Goal: Information Seeking & Learning: Learn about a topic

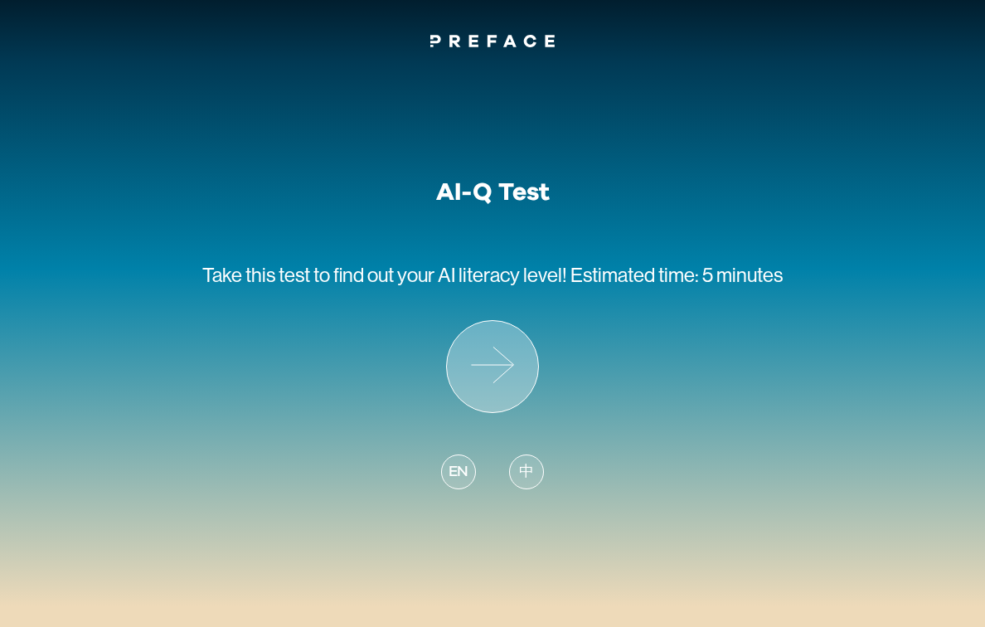
click at [519, 371] on icon at bounding box center [492, 366] width 91 height 91
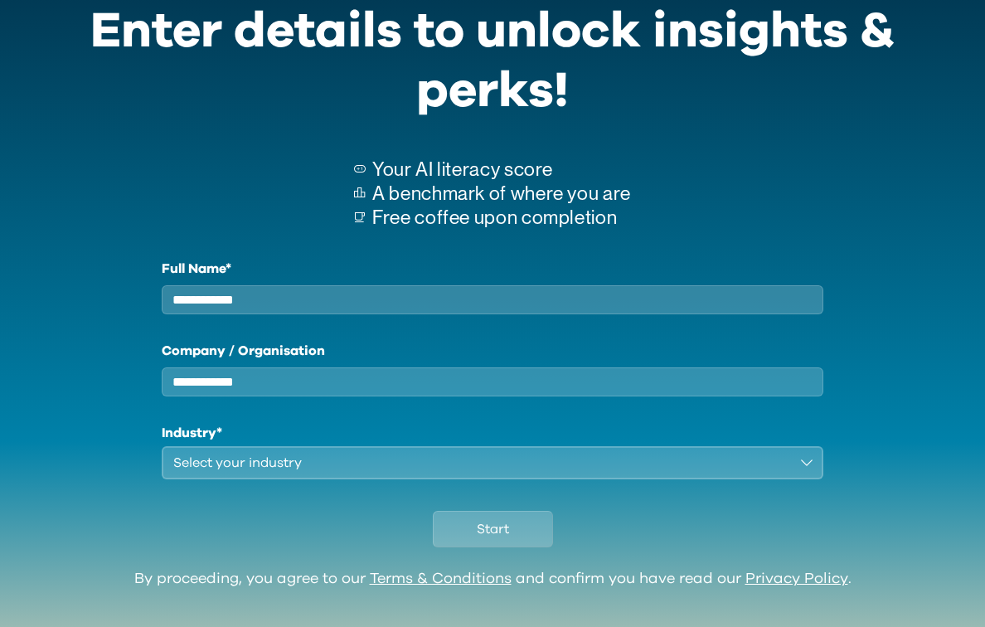
scroll to position [83, 0]
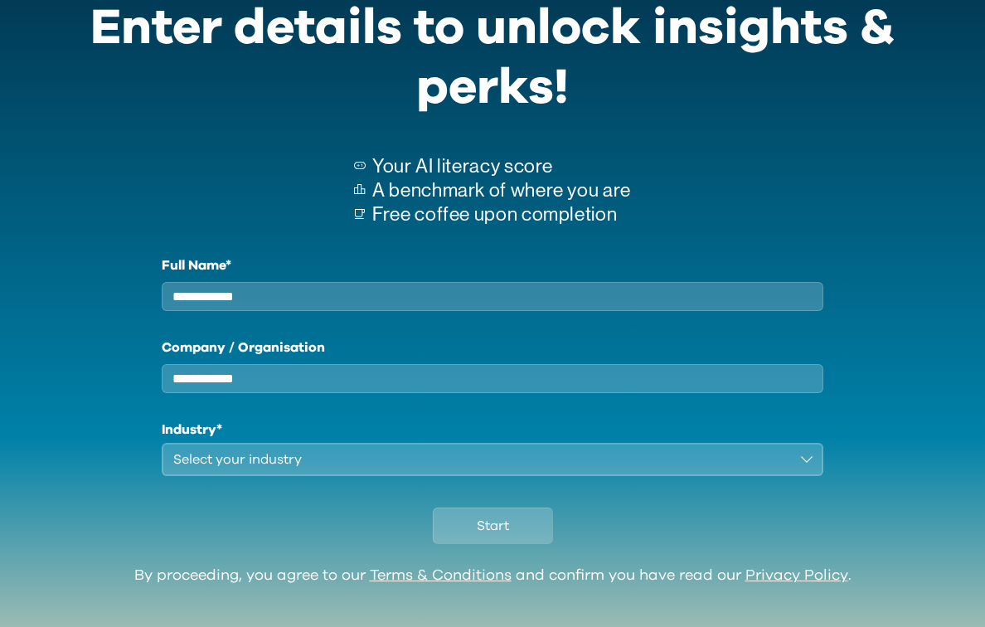
click at [405, 301] on input "Full Name*" at bounding box center [493, 296] width 662 height 29
type input "********"
click at [335, 386] on input "Company / Organisation" at bounding box center [493, 378] width 662 height 29
click at [243, 469] on div "Select your industry" at bounding box center [480, 459] width 615 height 20
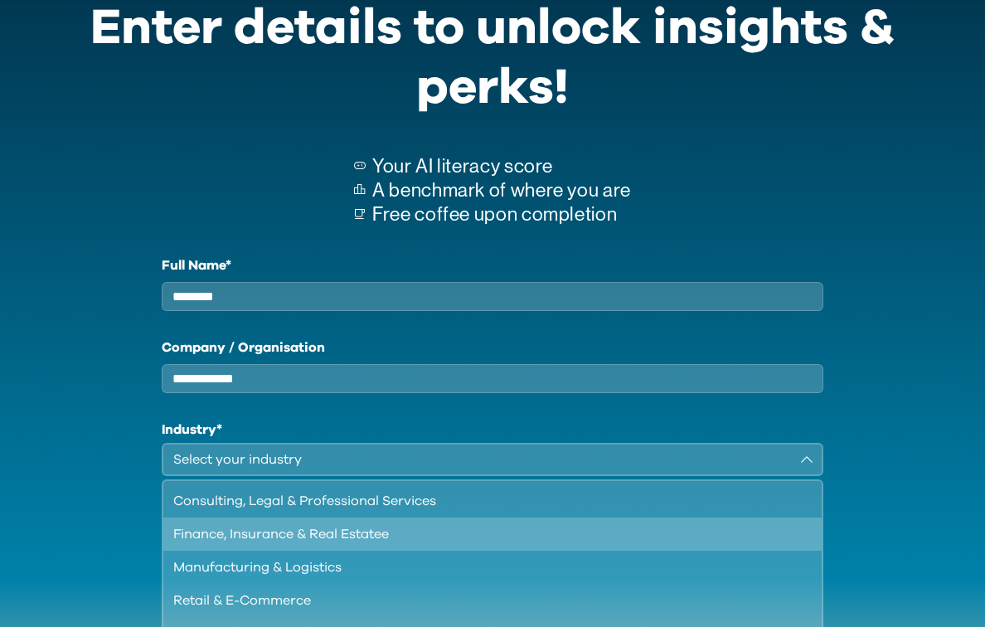
click at [250, 541] on div "Finance, Insurance & Real Estatee" at bounding box center [482, 534] width 618 height 20
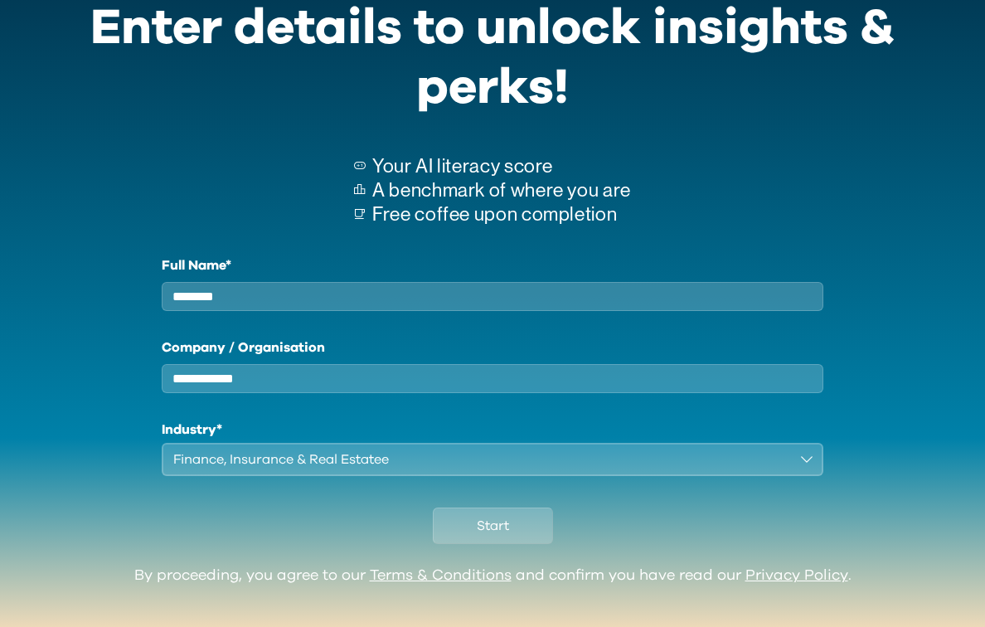
scroll to position [123, 0]
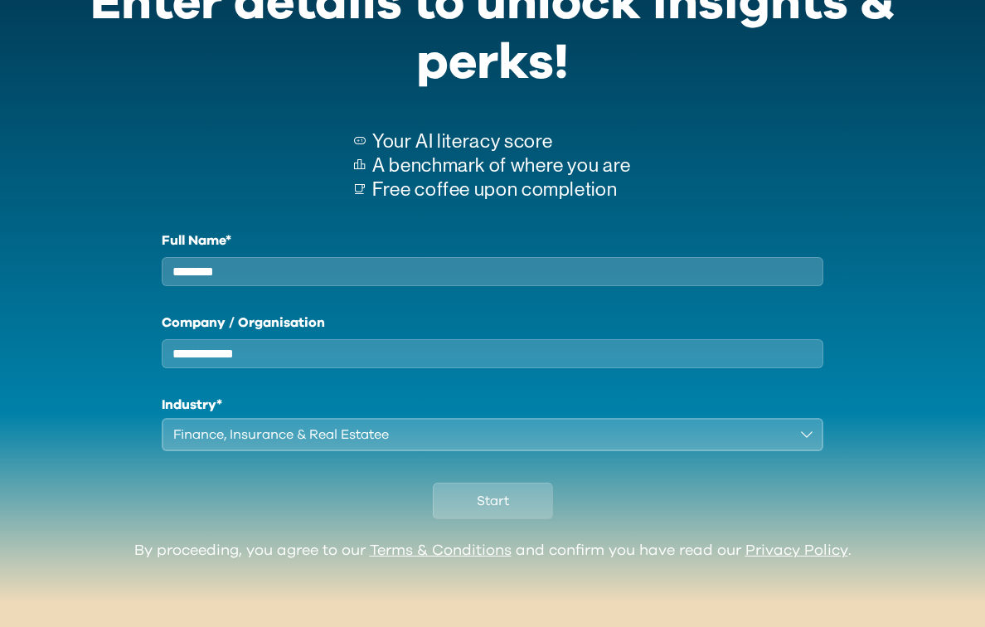
click at [282, 430] on div "Finance, Insurance & Real Estatee" at bounding box center [480, 434] width 615 height 20
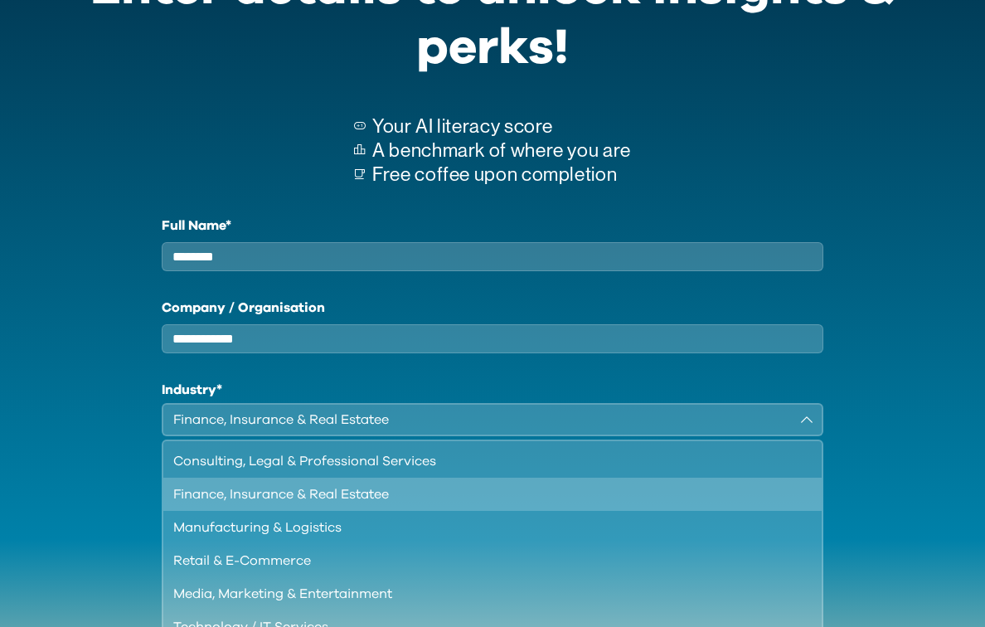
click at [282, 429] on div "Finance, Insurance & Real Estatee" at bounding box center [480, 420] width 615 height 20
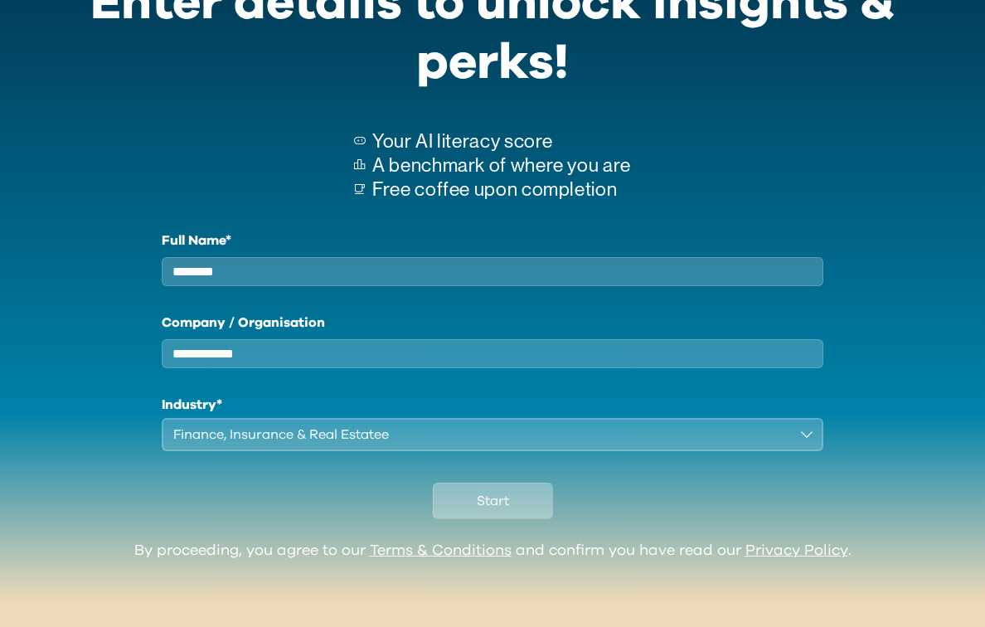
click at [459, 507] on button "Start" at bounding box center [493, 500] width 120 height 36
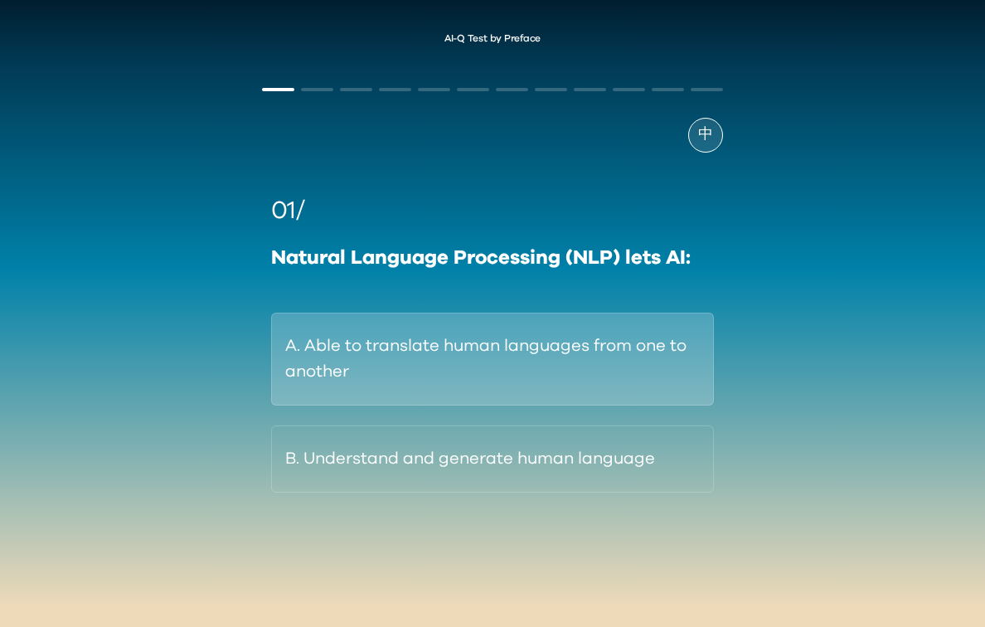
click at [478, 352] on button "A. Able to translate human languages from one to another" at bounding box center [492, 359] width 443 height 93
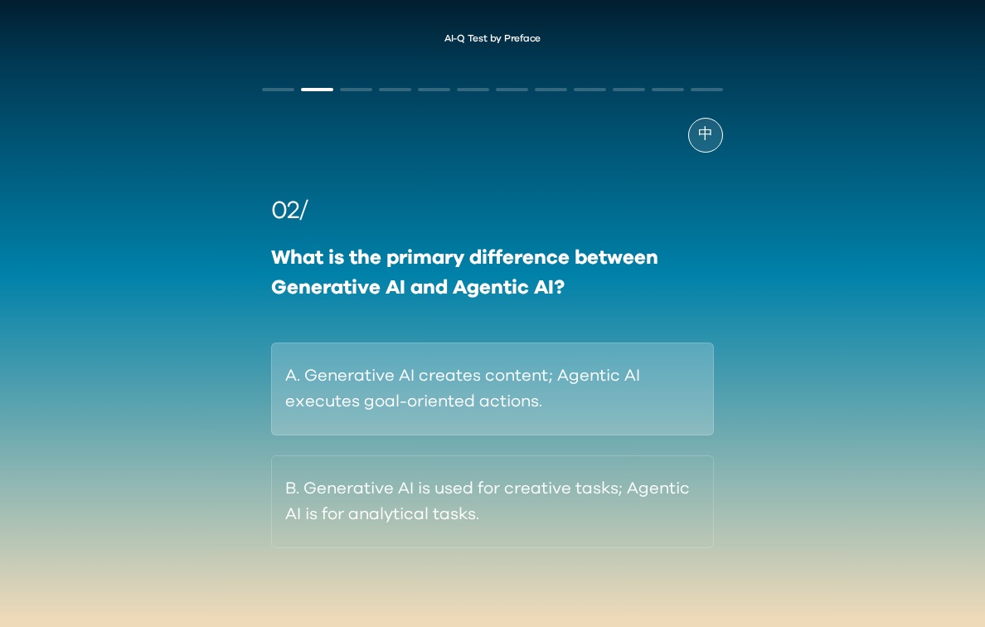
click at [411, 392] on button "A. Generative AI creates content; Agentic AI executes goal-oriented actions." at bounding box center [492, 388] width 443 height 93
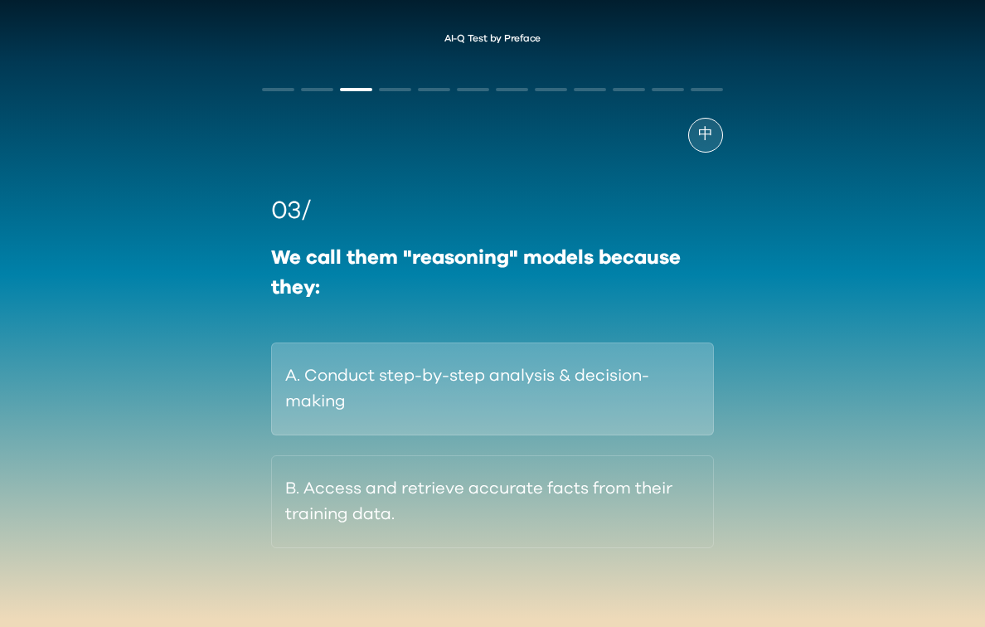
click at [554, 399] on button "A. Conduct step-by-step analysis & decision-making" at bounding box center [492, 388] width 443 height 93
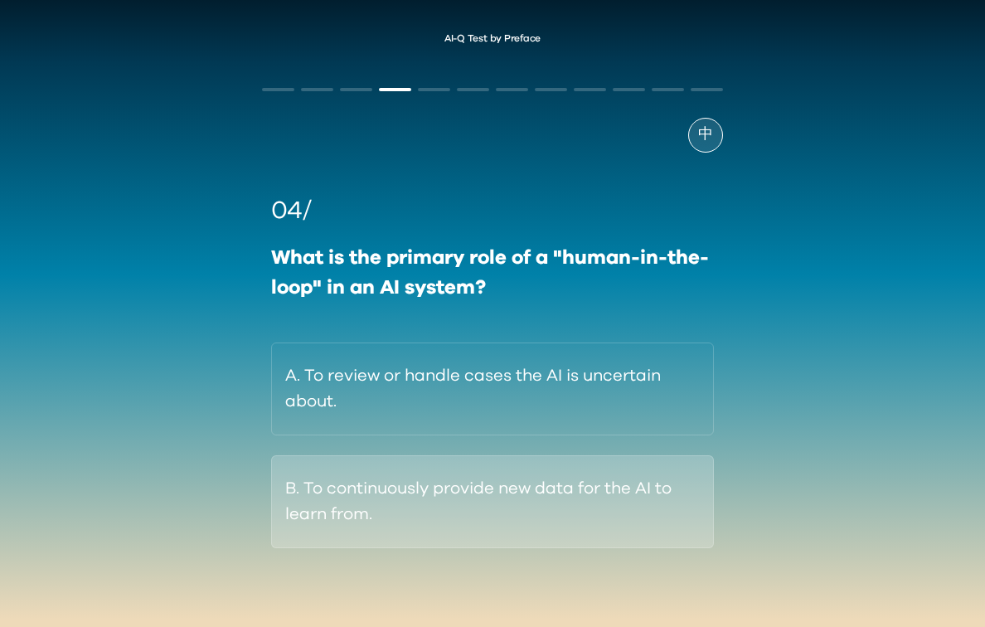
click at [478, 539] on button "B. To continuously provide new data for the AI to learn from." at bounding box center [492, 501] width 443 height 93
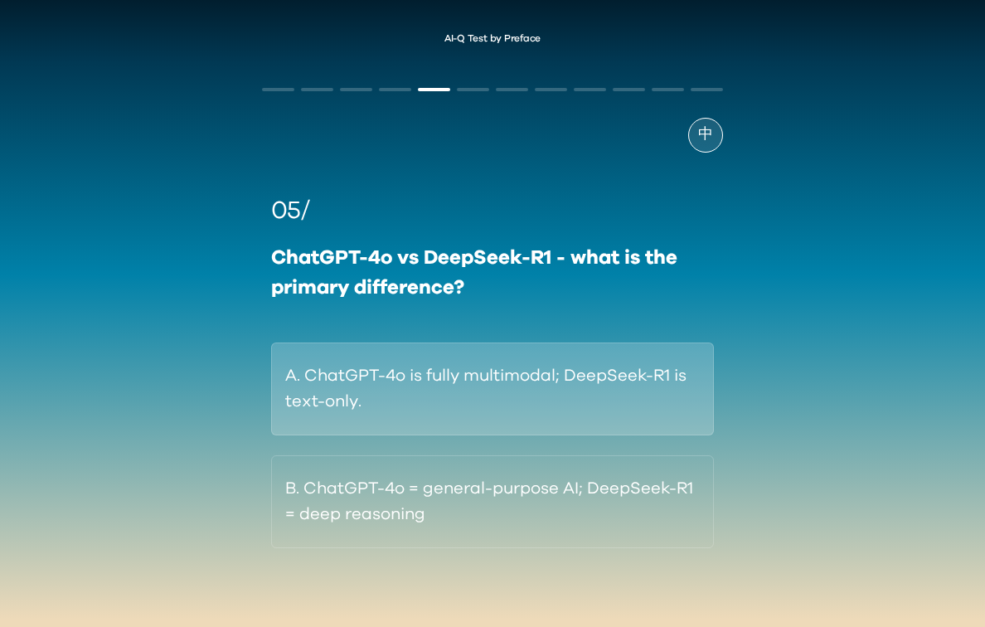
click at [521, 412] on button "A. ChatGPT-4o is fully multimodal; DeepSeek-R1 is text-only." at bounding box center [492, 388] width 443 height 93
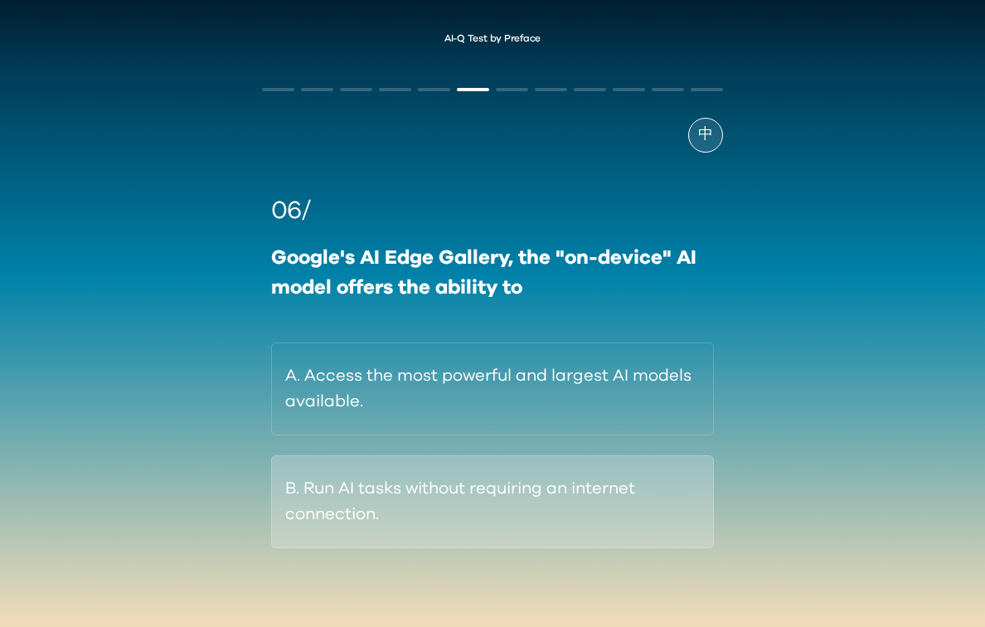
click at [480, 502] on button "B. Run AI tasks without requiring an internet connection." at bounding box center [492, 501] width 443 height 93
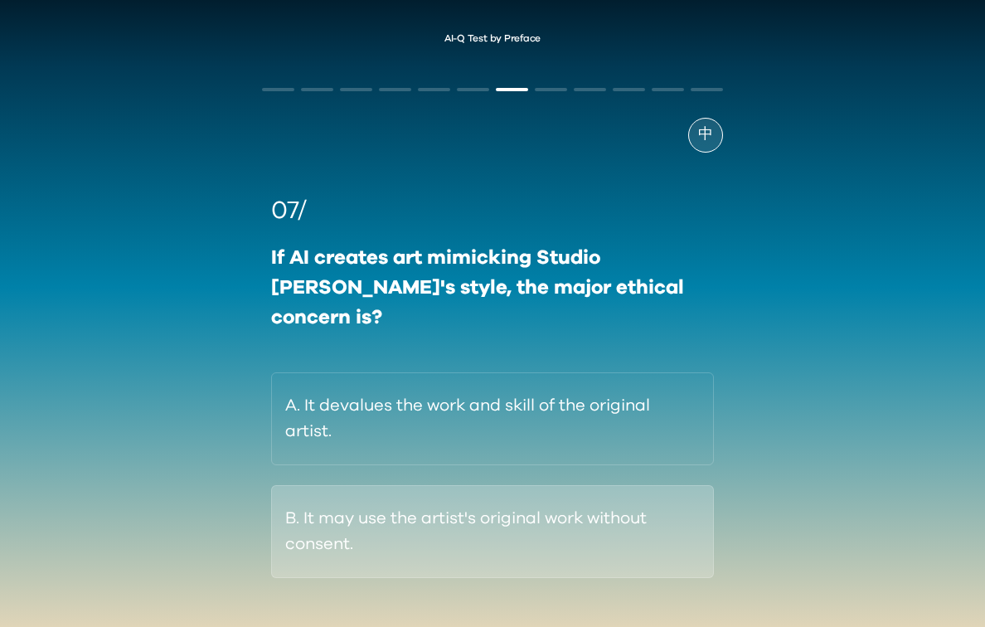
click at [489, 515] on button "B. It may use the artist's original work without consent." at bounding box center [492, 531] width 443 height 93
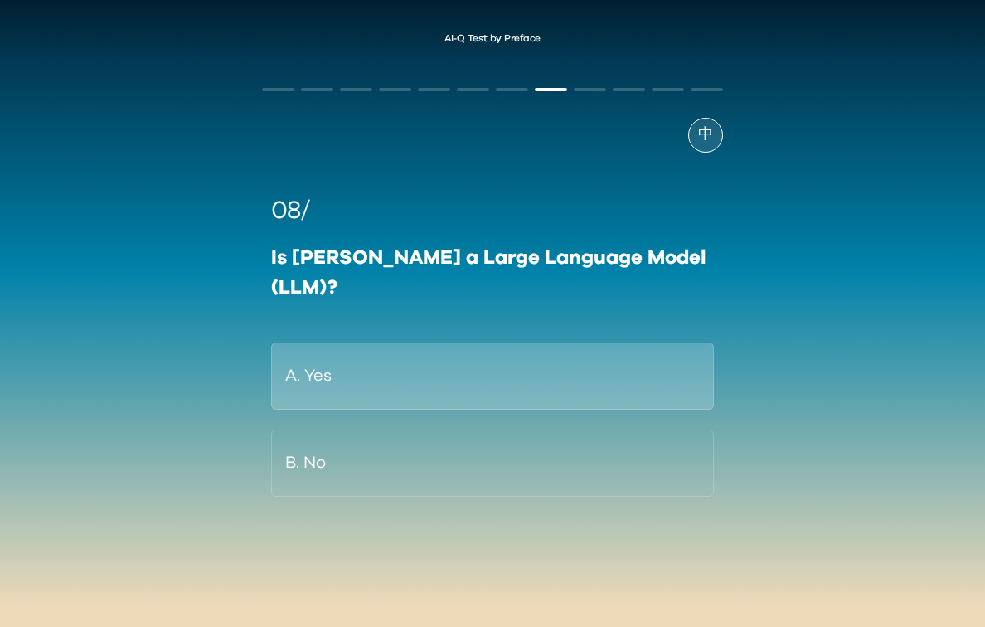
click at [507, 361] on button "A. Yes" at bounding box center [492, 375] width 443 height 67
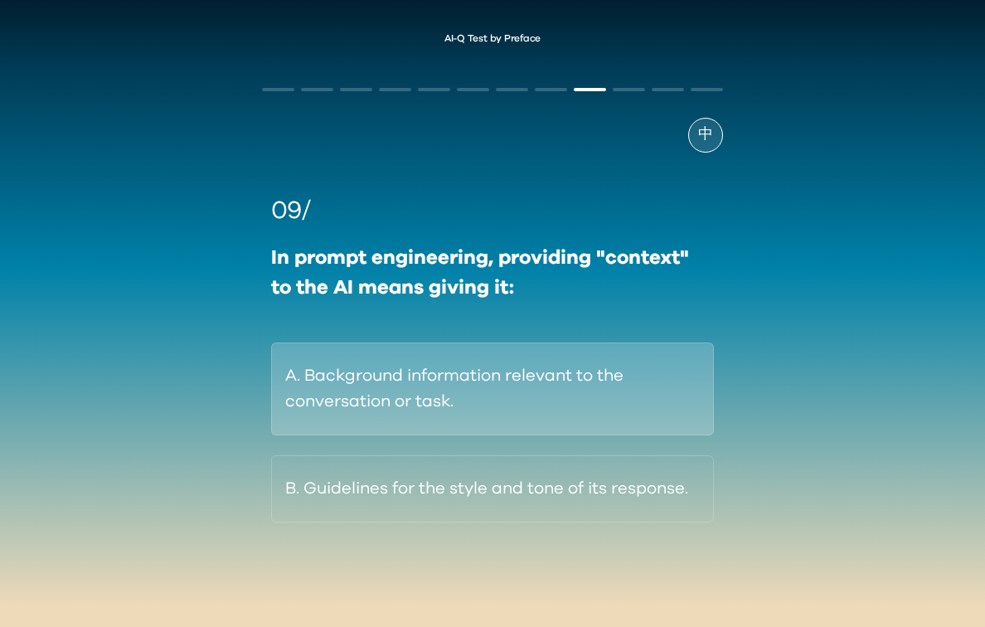
click at [519, 402] on button "A. Background information relevant to the conversation or task." at bounding box center [492, 388] width 443 height 93
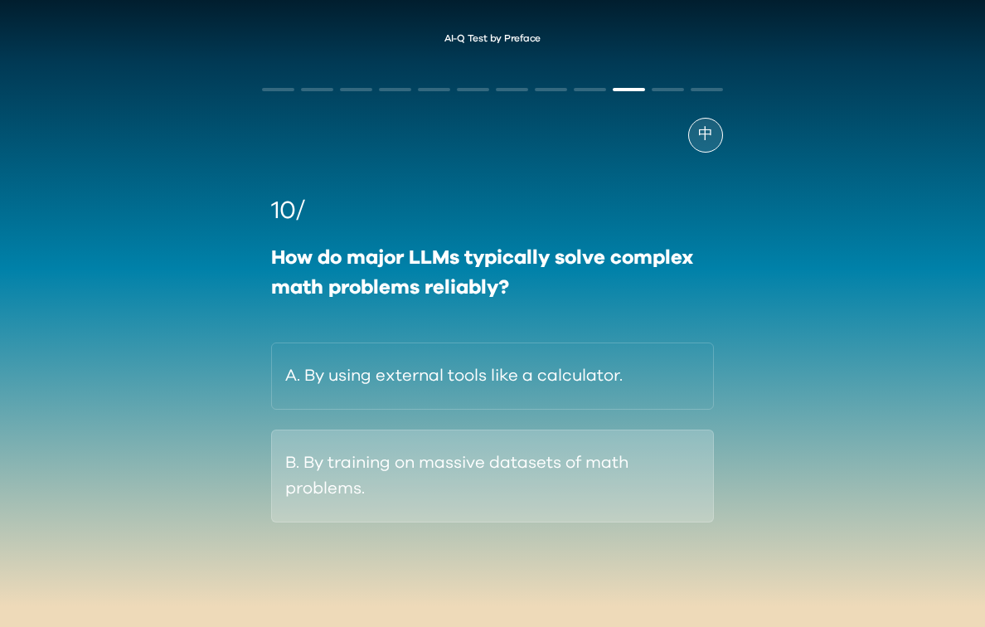
click at [513, 486] on button "B. By training on massive datasets of math problems." at bounding box center [492, 475] width 443 height 93
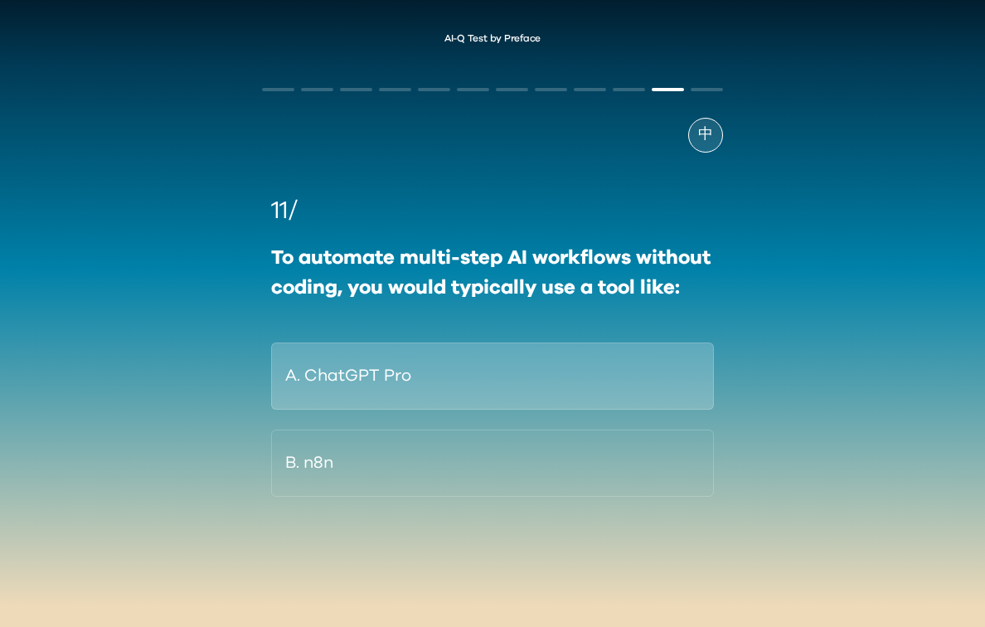
click at [531, 387] on button "A. ChatGPT Pro" at bounding box center [492, 375] width 443 height 67
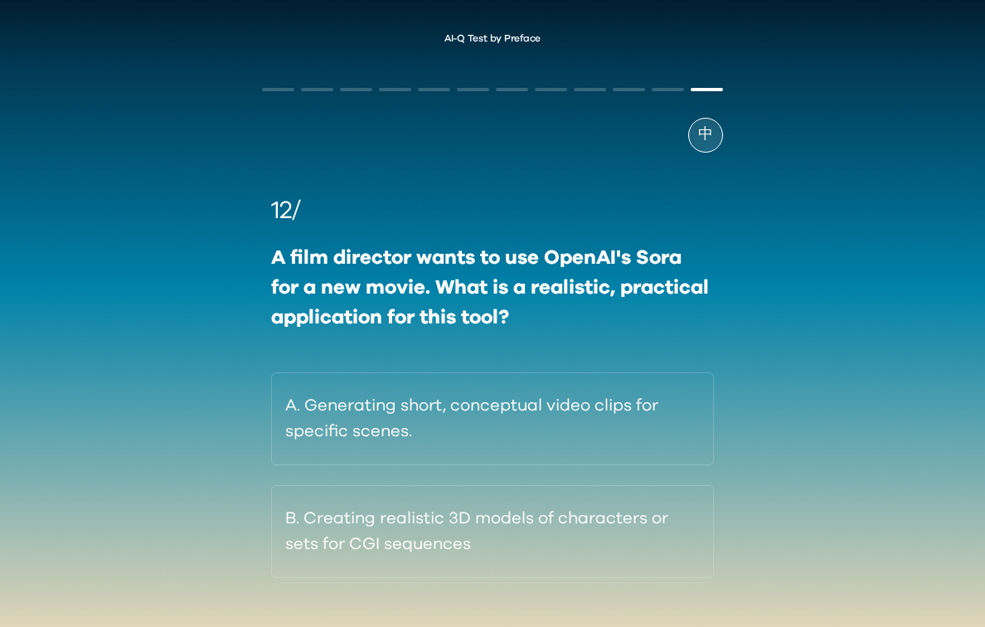
scroll to position [45, 0]
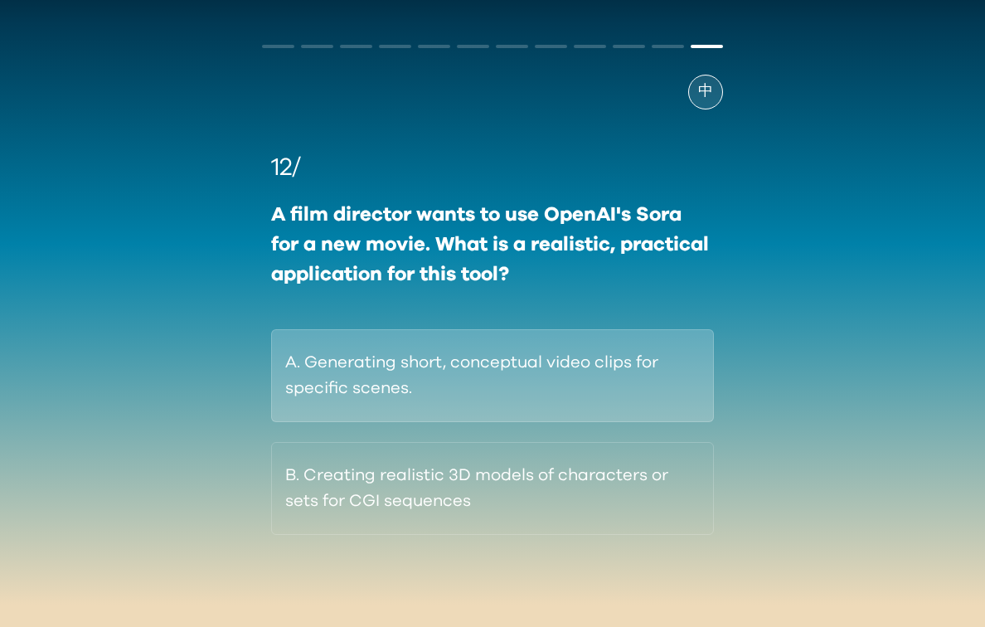
click at [444, 395] on button "A. Generating short, conceptual video clips for specific scenes." at bounding box center [492, 375] width 443 height 93
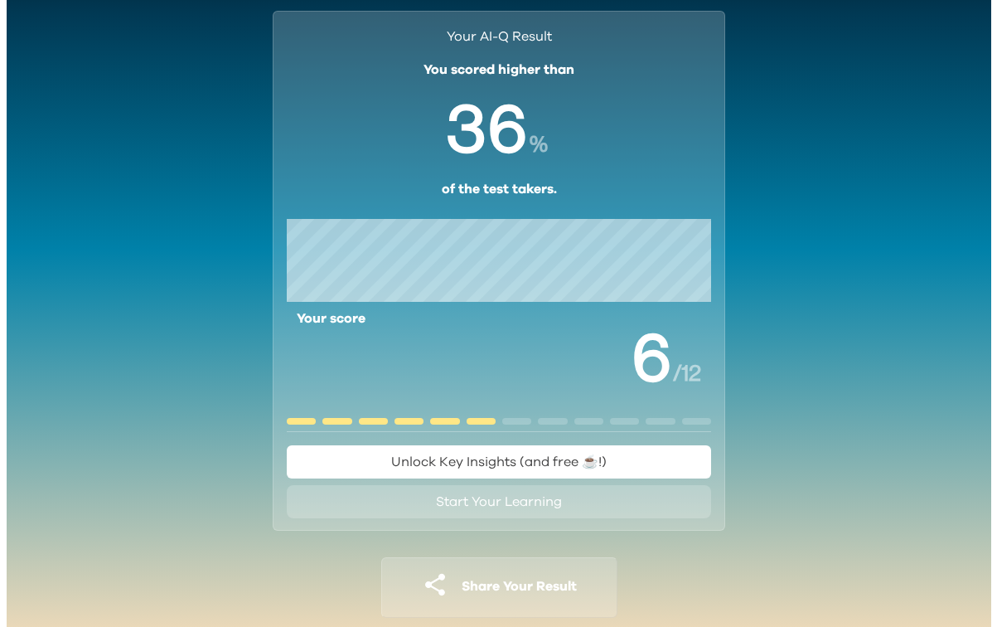
scroll to position [87, 0]
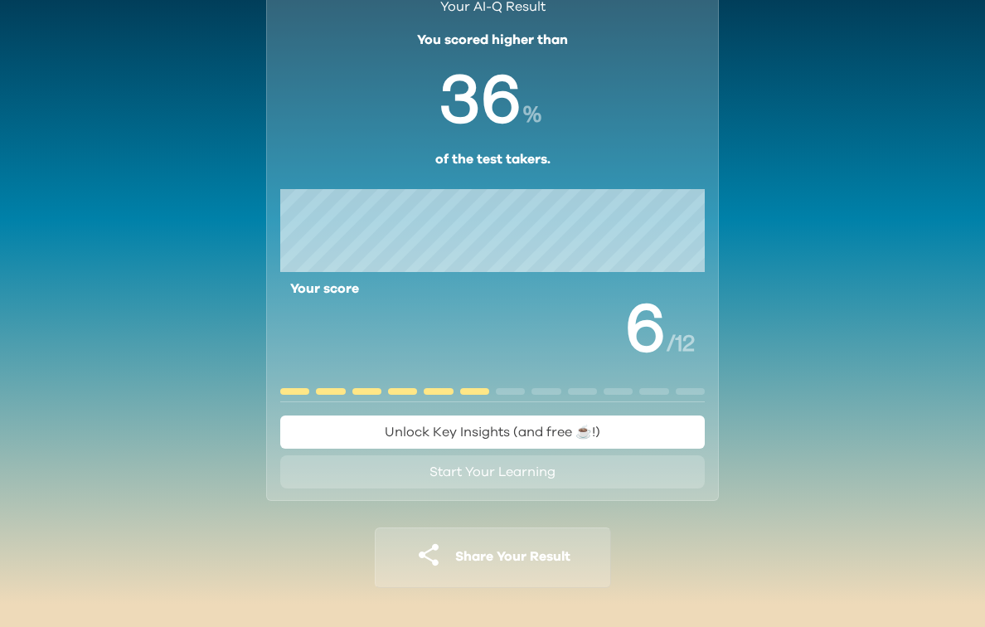
click at [437, 437] on span "Unlock Key Insights (and free ☕️!)" at bounding box center [493, 431] width 216 height 13
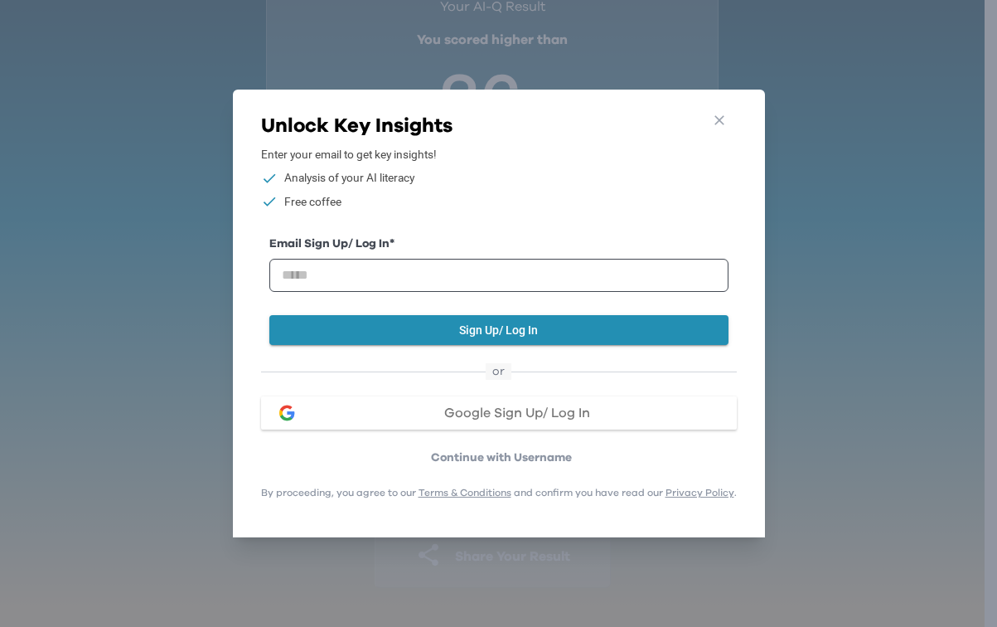
click at [425, 415] on button "Google Sign Up/ Log In" at bounding box center [499, 412] width 476 height 33
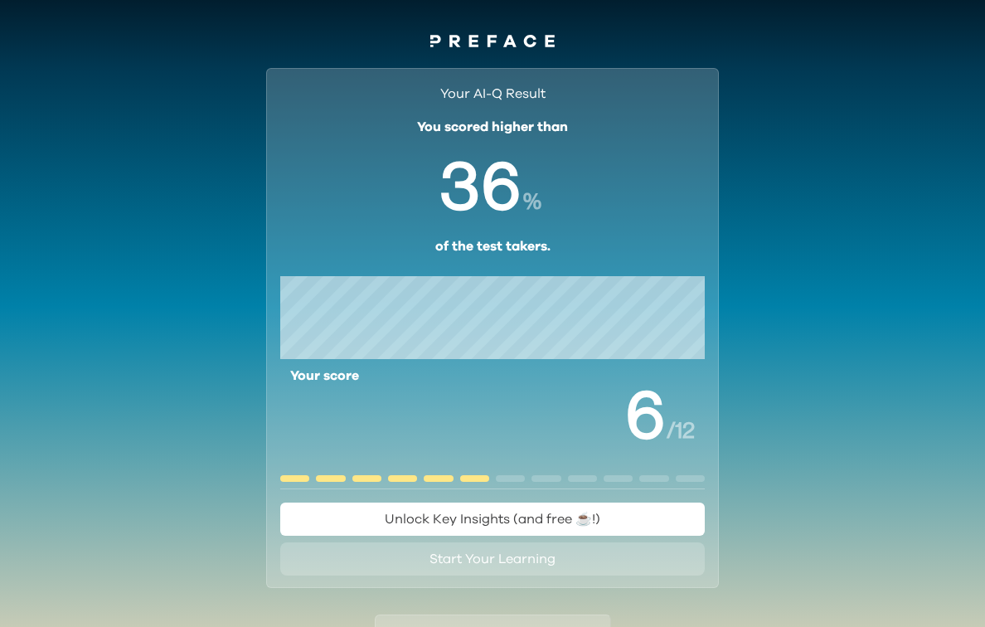
scroll to position [87, 0]
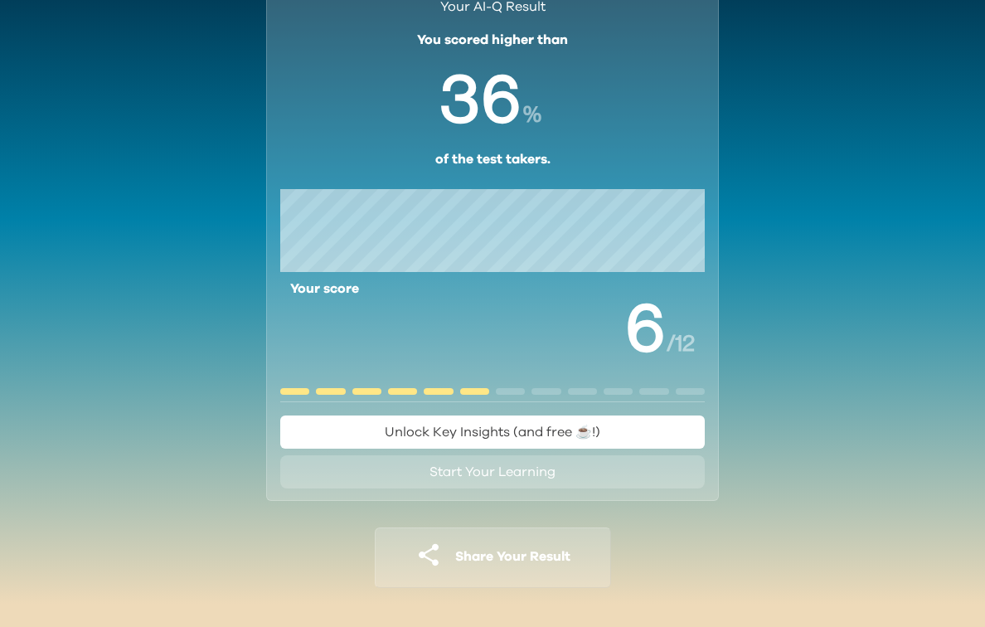
click at [518, 431] on span "Unlock Key Insights (and free ☕️!)" at bounding box center [493, 431] width 216 height 13
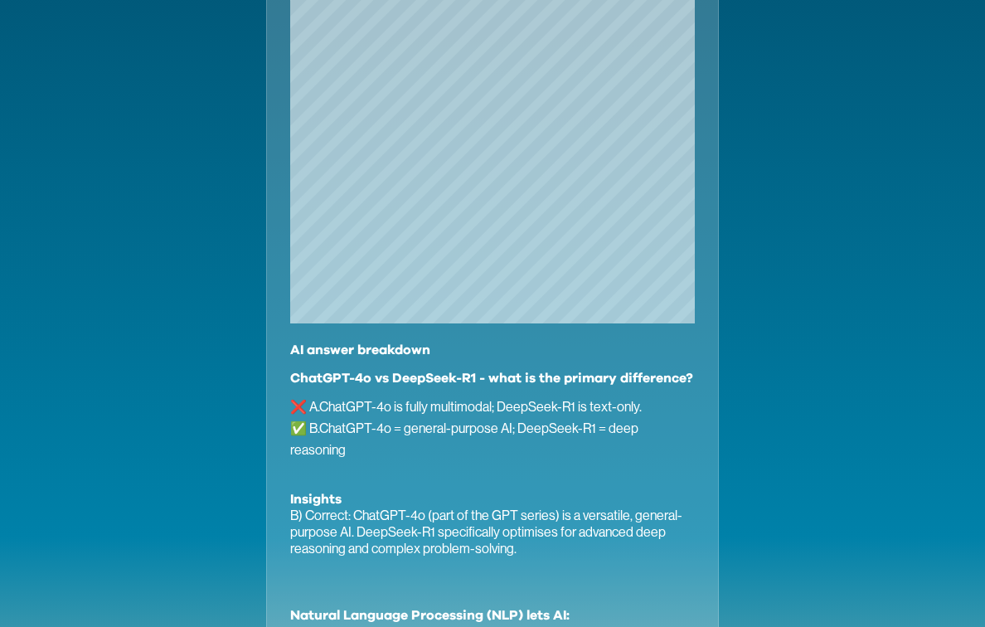
scroll to position [949, 0]
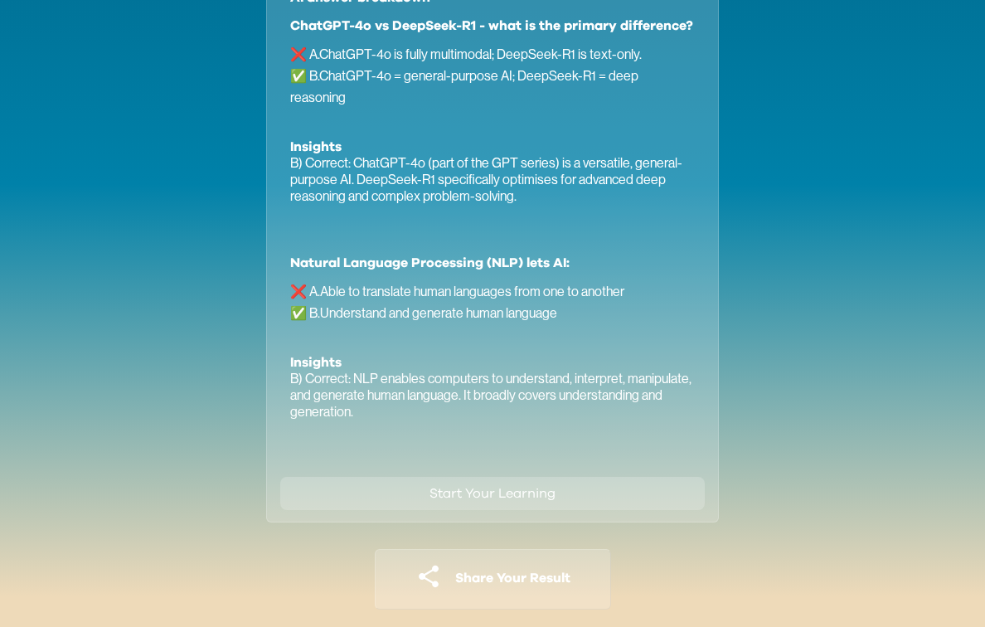
click at [473, 487] on span "Start Your Learning" at bounding box center [492, 493] width 126 height 13
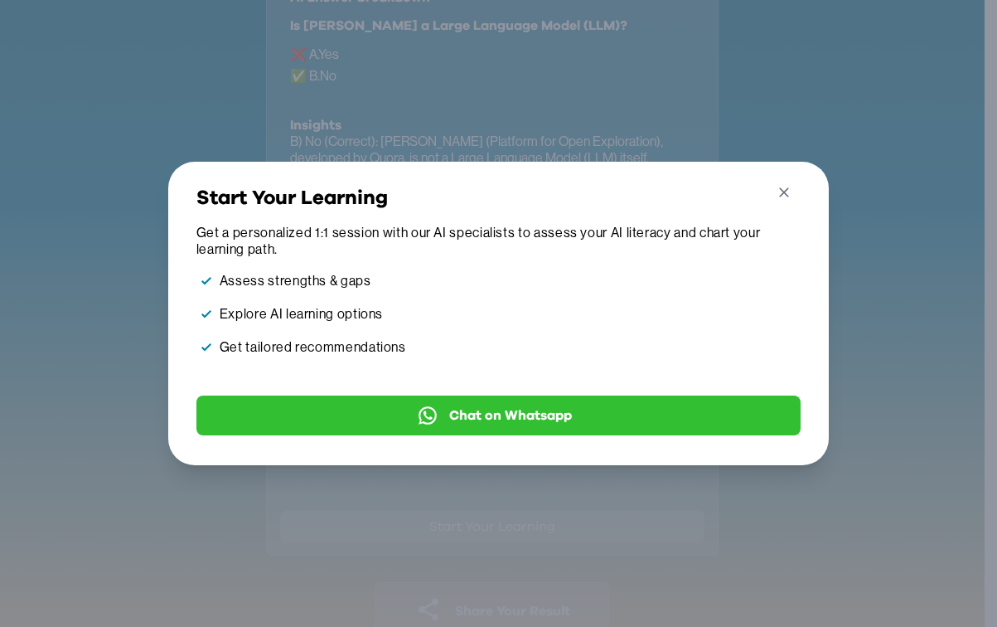
click at [786, 187] on icon "button" at bounding box center [784, 192] width 10 height 10
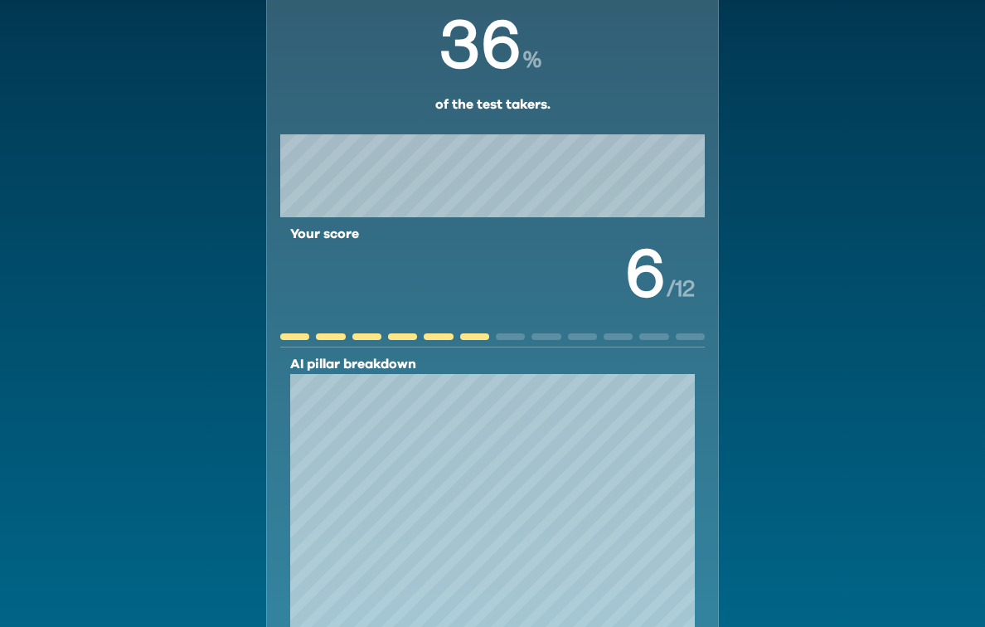
scroll to position [0, 0]
